Goal: Task Accomplishment & Management: Use online tool/utility

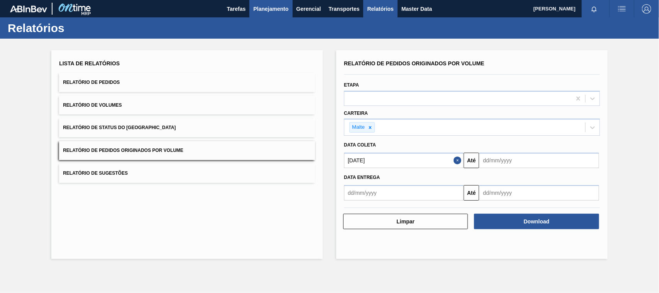
click at [282, 9] on span "Planejamento" at bounding box center [270, 8] width 35 height 9
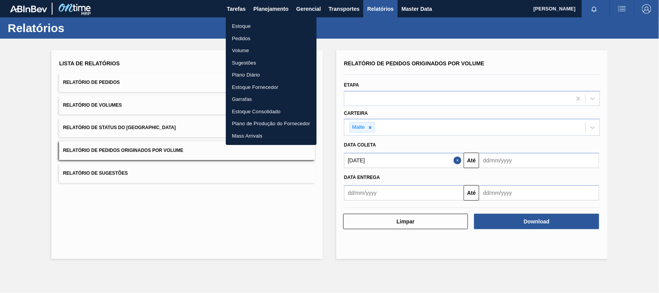
click at [233, 22] on li "Estoque" at bounding box center [271, 26] width 91 height 12
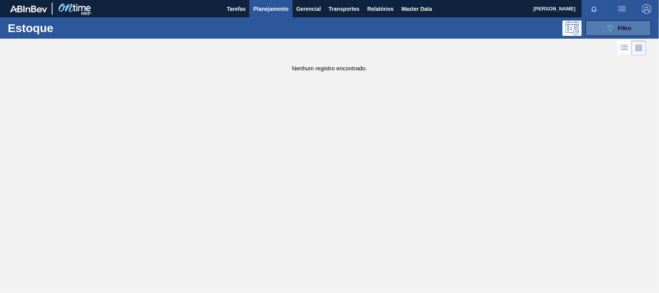
click at [599, 30] on button "089F7B8B-B2A5-4AFE-B5C0-19BA573D28AC Filtro" at bounding box center [618, 27] width 66 height 15
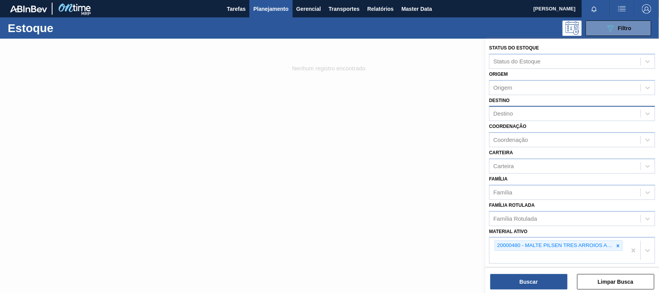
click at [508, 111] on div "Destino" at bounding box center [503, 113] width 20 height 7
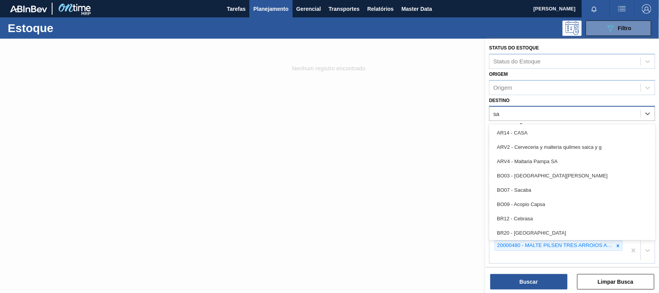
type input "s"
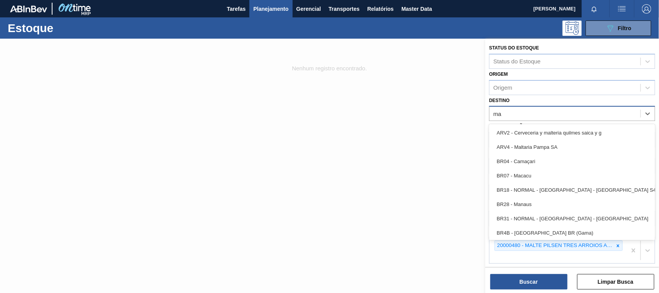
type input "m"
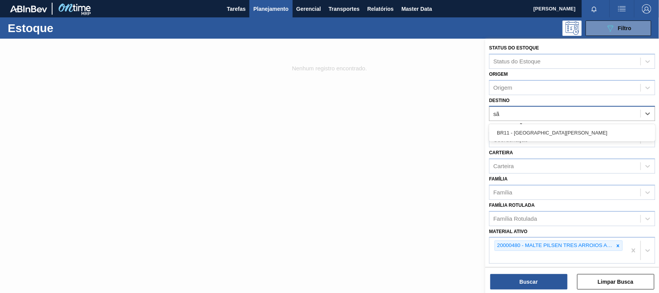
type input "são"
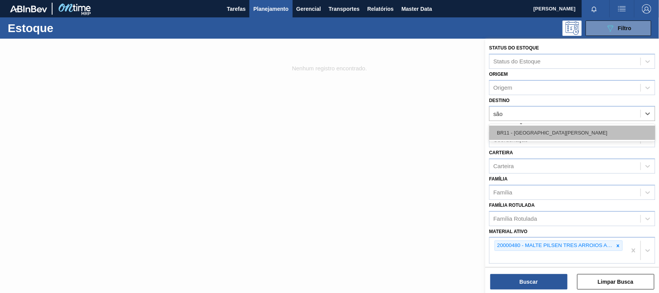
click at [541, 138] on div "BR11 - [GEOGRAPHIC_DATA][PERSON_NAME]" at bounding box center [572, 132] width 166 height 14
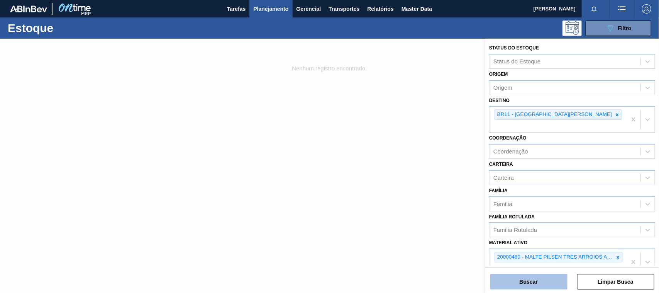
click at [529, 284] on button "Buscar" at bounding box center [528, 281] width 77 height 15
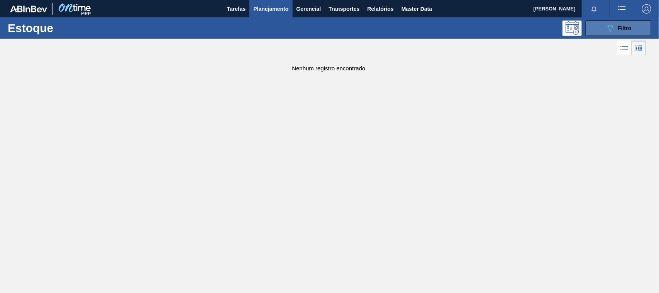
click at [601, 33] on button "089F7B8B-B2A5-4AFE-B5C0-19BA573D28AC Filtro" at bounding box center [618, 27] width 66 height 15
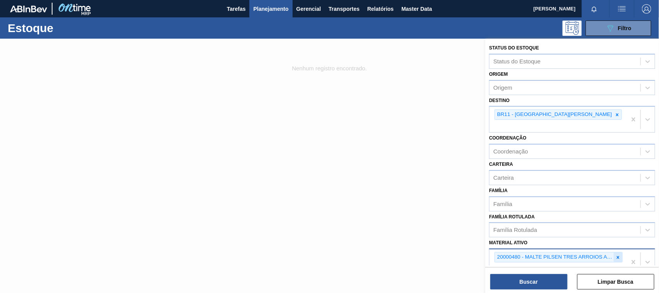
click at [618, 254] on icon at bounding box center [617, 256] width 5 height 5
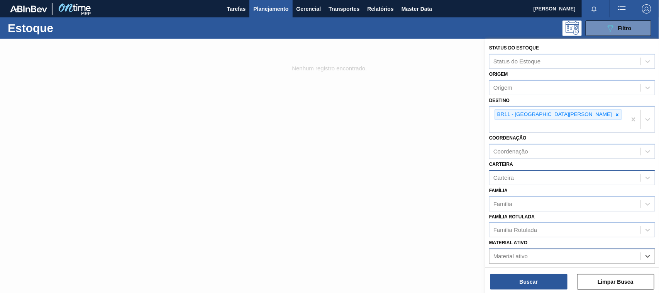
click at [512, 174] on div "Carteira" at bounding box center [503, 177] width 20 height 7
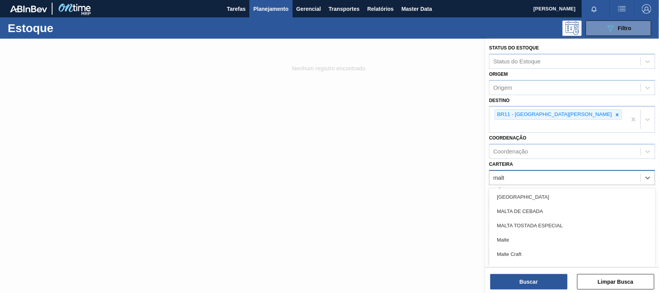
type input "malte"
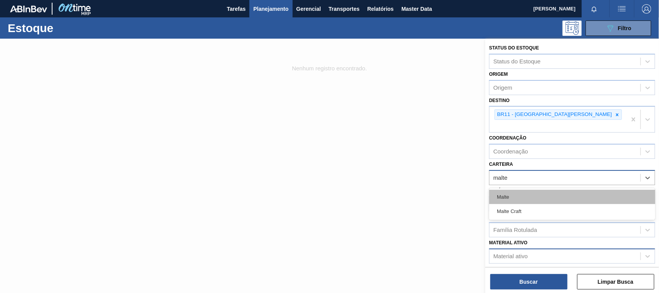
click at [502, 191] on div "Malte" at bounding box center [572, 196] width 166 height 14
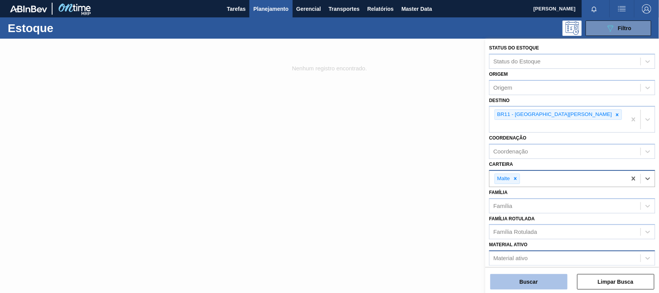
click at [541, 285] on button "Buscar" at bounding box center [528, 281] width 77 height 15
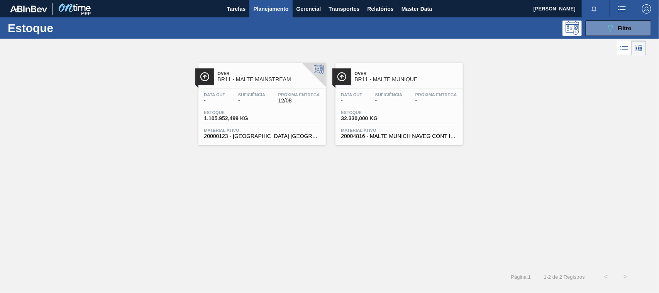
click at [241, 72] on span "Over" at bounding box center [270, 73] width 104 height 5
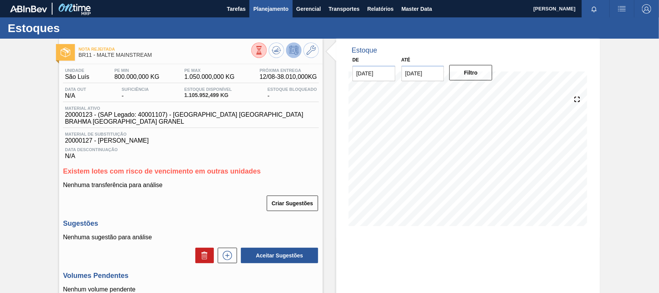
click at [264, 8] on span "Planejamento" at bounding box center [270, 8] width 35 height 9
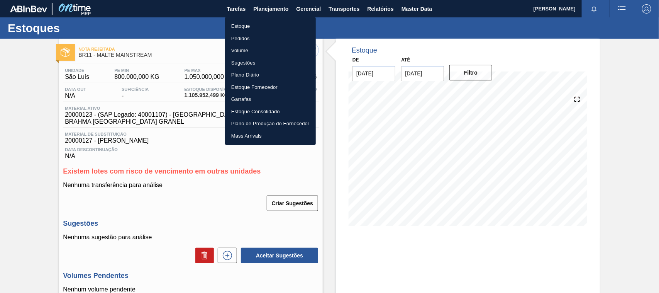
click at [239, 25] on li "Estoque" at bounding box center [270, 26] width 91 height 12
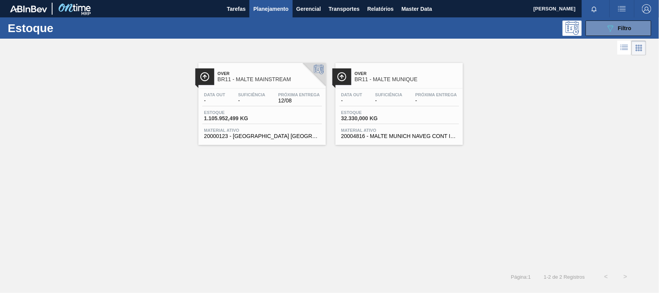
click at [409, 80] on span "BR11 - MALTE MUNIQUE" at bounding box center [407, 79] width 104 height 6
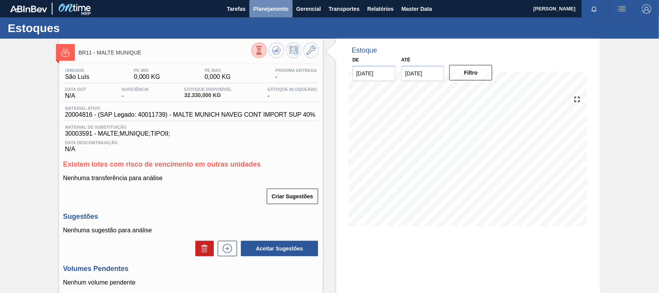
click at [266, 11] on span "Planejamento" at bounding box center [270, 8] width 35 height 9
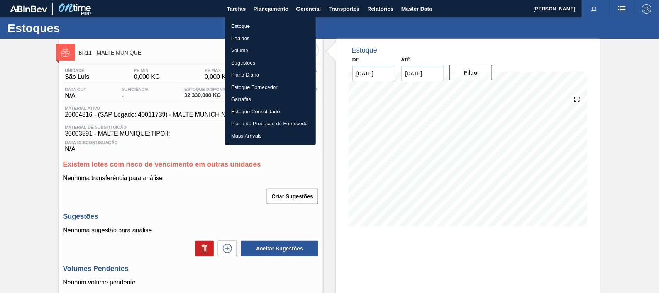
click at [244, 25] on li "Estoque" at bounding box center [270, 26] width 91 height 12
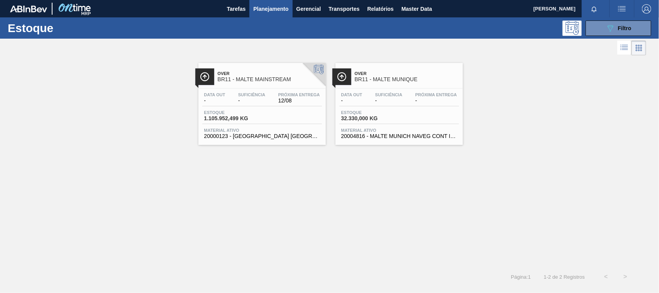
click at [247, 78] on span "BR11 - MALTE MAINSTREAM" at bounding box center [270, 79] width 104 height 6
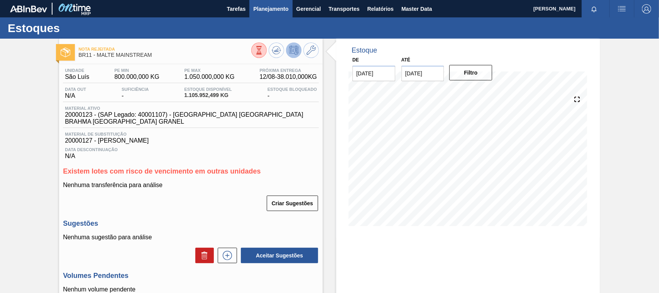
click at [274, 10] on span "Planejamento" at bounding box center [270, 8] width 35 height 9
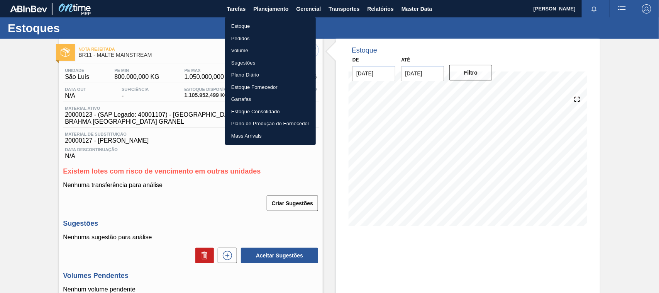
click at [242, 28] on li "Estoque" at bounding box center [270, 26] width 91 height 12
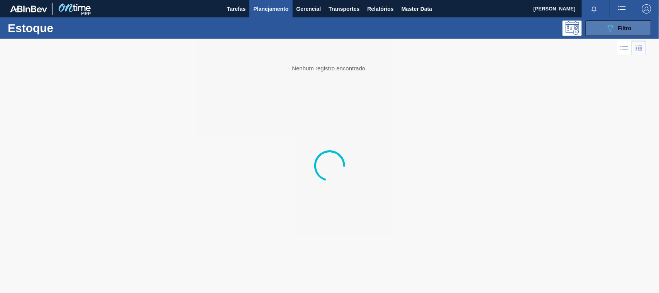
click at [603, 26] on button "089F7B8B-B2A5-4AFE-B5C0-19BA573D28AC Filtro" at bounding box center [618, 27] width 66 height 15
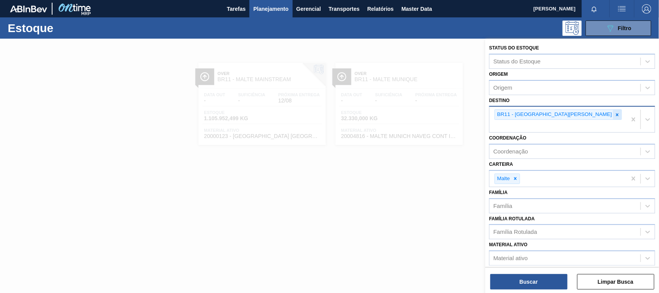
click at [614, 115] on icon at bounding box center [616, 114] width 5 height 5
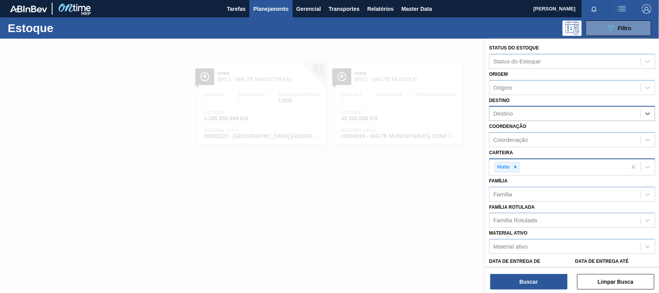
click at [516, 166] on icon at bounding box center [515, 167] width 3 height 3
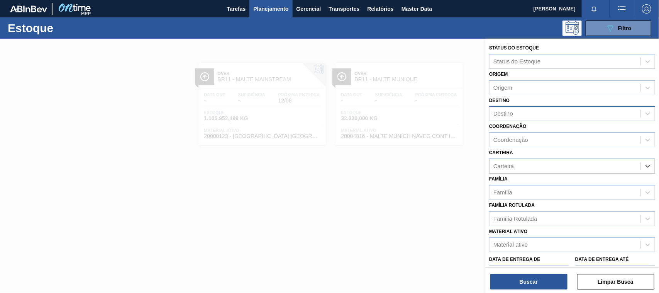
scroll to position [74, 0]
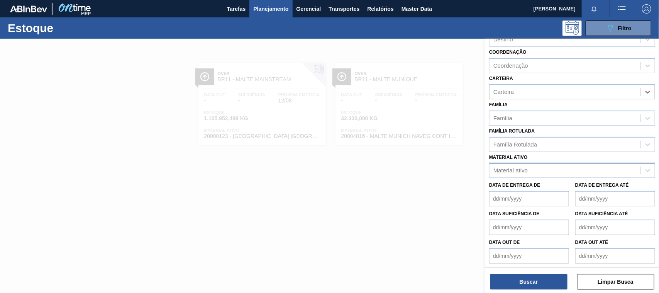
click at [512, 167] on div "Material ativo" at bounding box center [510, 170] width 34 height 7
type ativo "ibc"
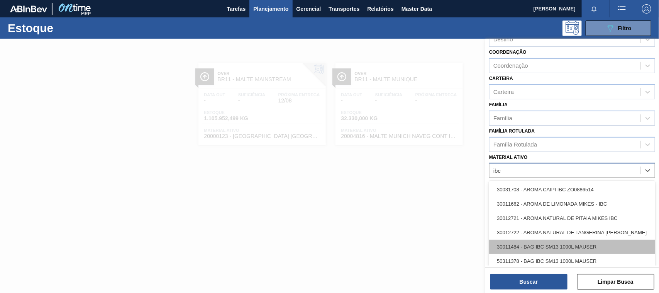
scroll to position [40, 0]
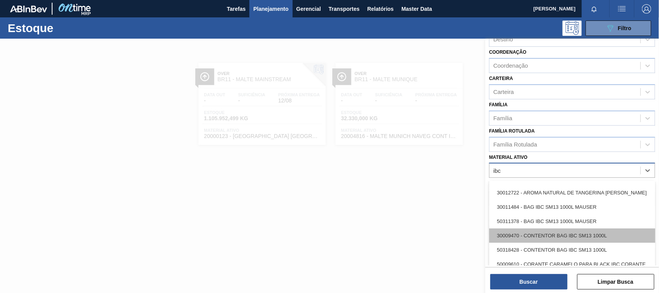
click at [573, 234] on div "30009470 - CONTENTOR BAG IBC SM13 1000L" at bounding box center [572, 235] width 166 height 14
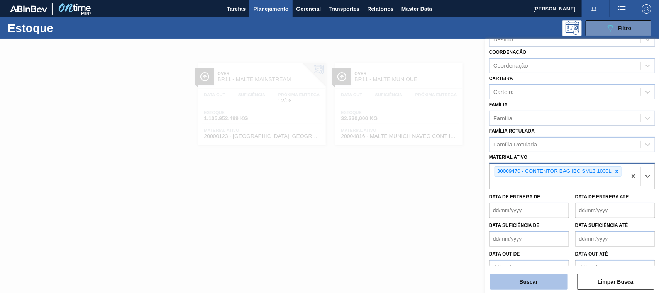
click at [544, 283] on button "Buscar" at bounding box center [528, 281] width 77 height 15
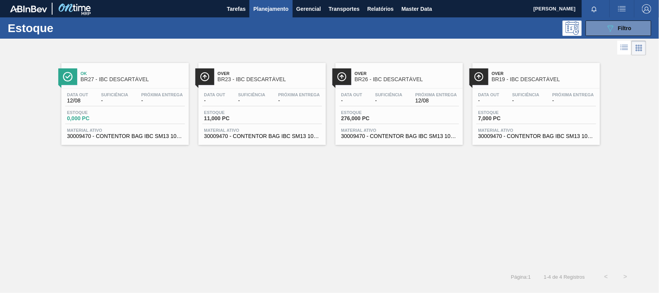
click at [504, 74] on span "Over" at bounding box center [544, 73] width 104 height 5
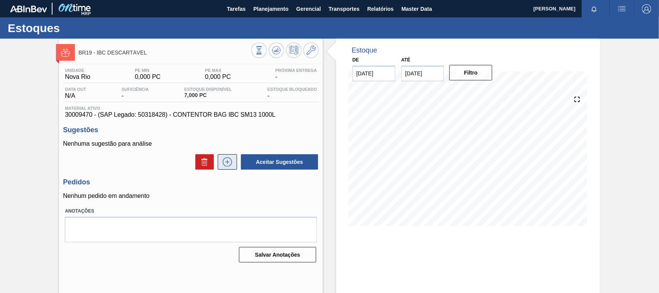
click at [229, 161] on icon at bounding box center [227, 161] width 12 height 9
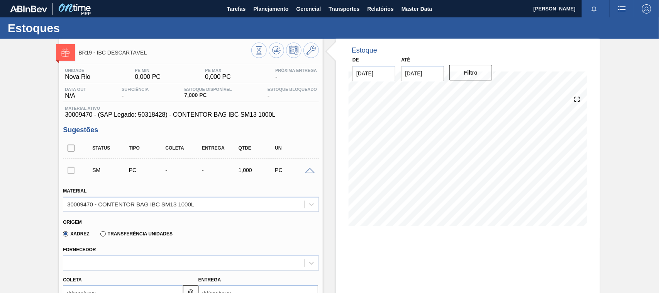
scroll to position [40, 0]
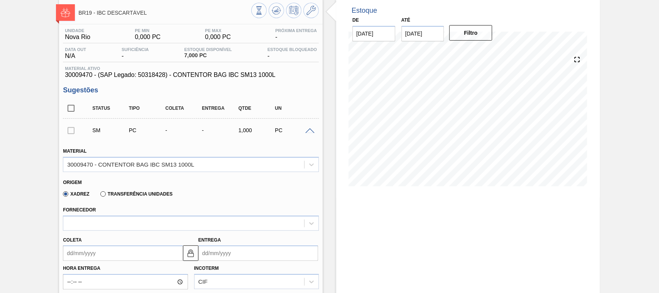
click at [99, 195] on div "Transferência Unidades" at bounding box center [134, 193] width 75 height 7
click at [107, 195] on label "Transferência Unidades" at bounding box center [136, 193] width 72 height 5
click at [99, 195] on input "Transferência Unidades" at bounding box center [99, 195] width 0 height 0
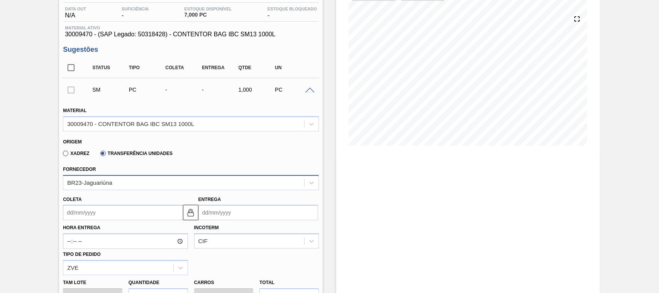
click at [134, 186] on div "BR23-Jaguariúna" at bounding box center [183, 182] width 241 height 11
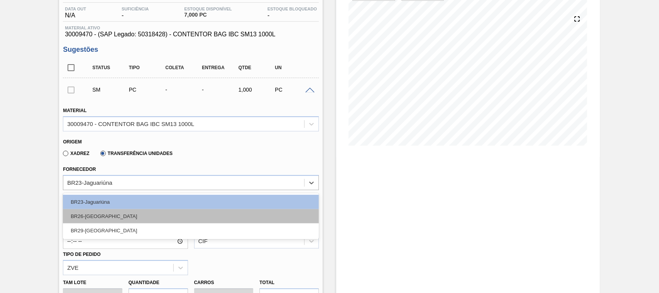
click at [108, 214] on div "BR26-[GEOGRAPHIC_DATA]" at bounding box center [191, 216] width 256 height 14
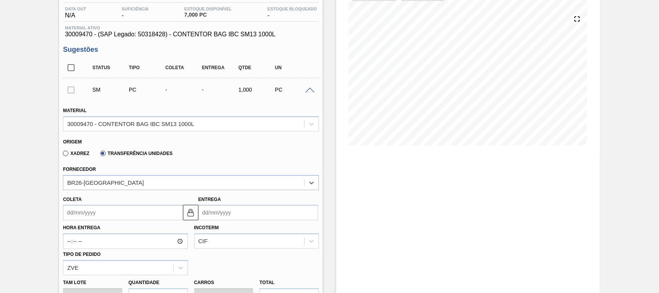
scroll to position [161, 0]
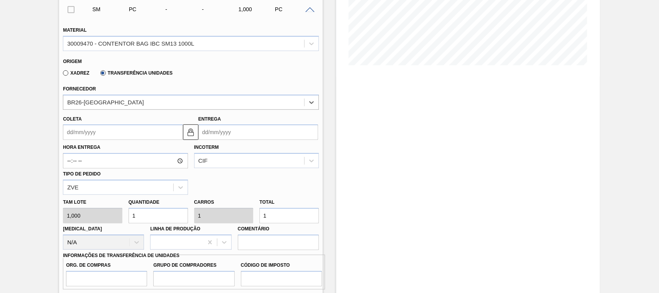
click at [106, 137] on input "Coleta" at bounding box center [123, 131] width 120 height 15
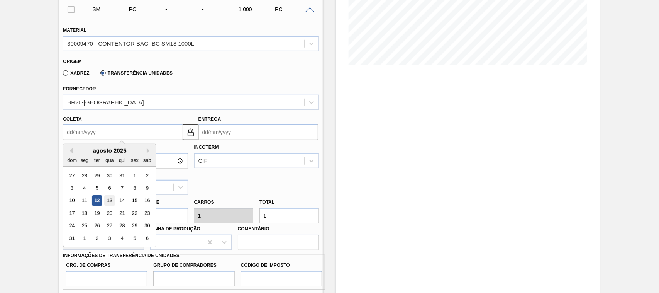
click at [108, 200] on div "13" at bounding box center [110, 200] width 10 height 10
type input "[DATE]"
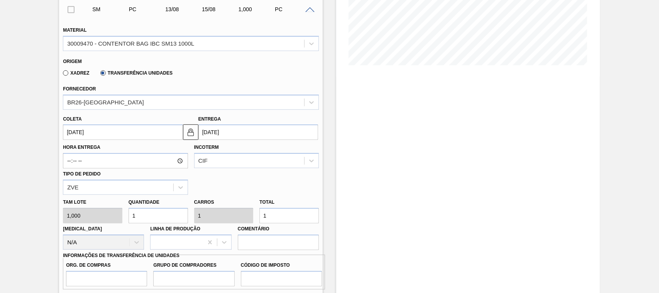
click at [89, 222] on div "[PERSON_NAME] 1,000 Quantidade 1 Carros 1 Total 1 [MEDICAL_DATA] N/A Linha de P…" at bounding box center [191, 222] width 262 height 55
type input "4"
type input "40"
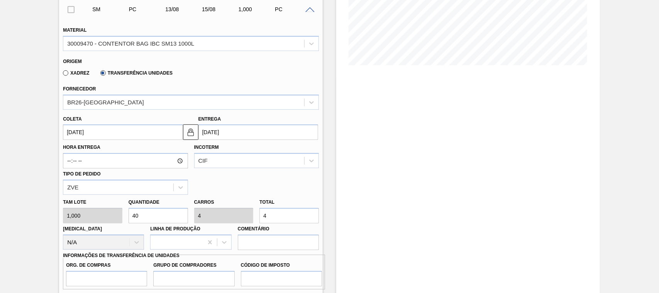
type input "40"
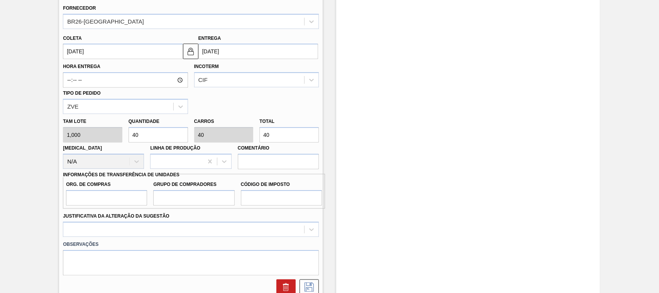
type input "40"
click at [90, 203] on input "Org. de Compras" at bounding box center [106, 197] width 81 height 15
click at [83, 200] on input "Org. de Compras" at bounding box center [106, 197] width 81 height 15
click at [199, 200] on input "Grupo de Compradores" at bounding box center [193, 197] width 81 height 15
click at [261, 197] on input "Código de Imposto" at bounding box center [281, 197] width 81 height 15
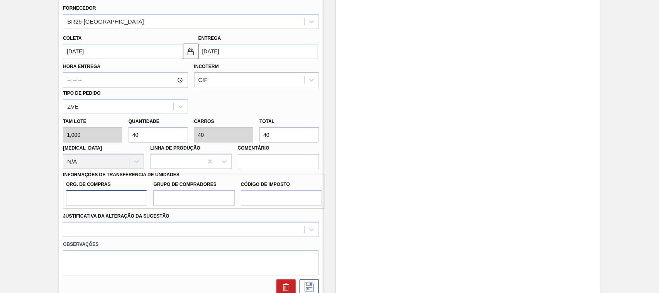
click at [90, 199] on input "Org. de Compras" at bounding box center [106, 197] width 81 height 15
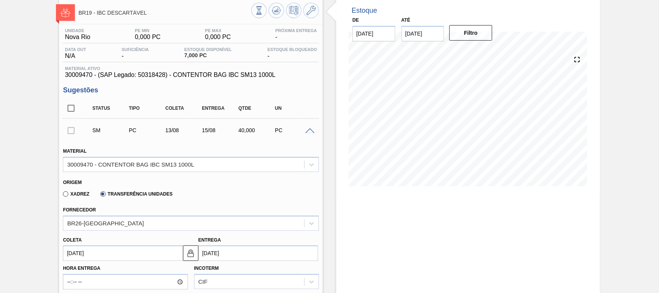
scroll to position [0, 0]
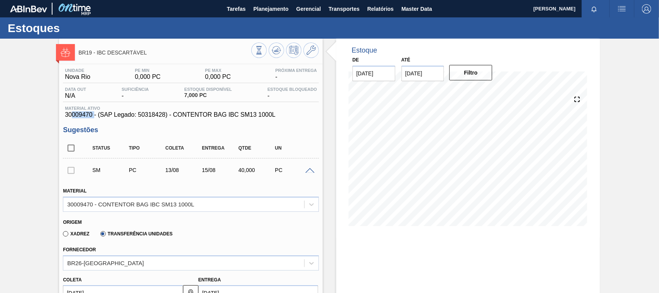
drag, startPoint x: 90, startPoint y: 114, endPoint x: 72, endPoint y: 114, distance: 17.8
click at [72, 114] on span "30009470 - (SAP Legado: 50318428) - CONTENTOR BAG IBC SM13 1000L" at bounding box center [191, 114] width 252 height 7
click at [84, 116] on span "30009470 - (SAP Legado: 50318428) - CONTENTOR BAG IBC SM13 1000L" at bounding box center [191, 114] width 252 height 7
drag, startPoint x: 91, startPoint y: 117, endPoint x: 66, endPoint y: 116, distance: 25.5
click at [66, 116] on span "30009470 - (SAP Legado: 50318428) - CONTENTOR BAG IBC SM13 1000L" at bounding box center [191, 114] width 252 height 7
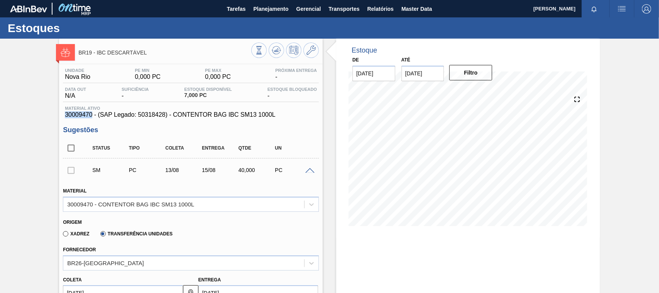
copy span "30009470"
